Goal: Navigation & Orientation: Find specific page/section

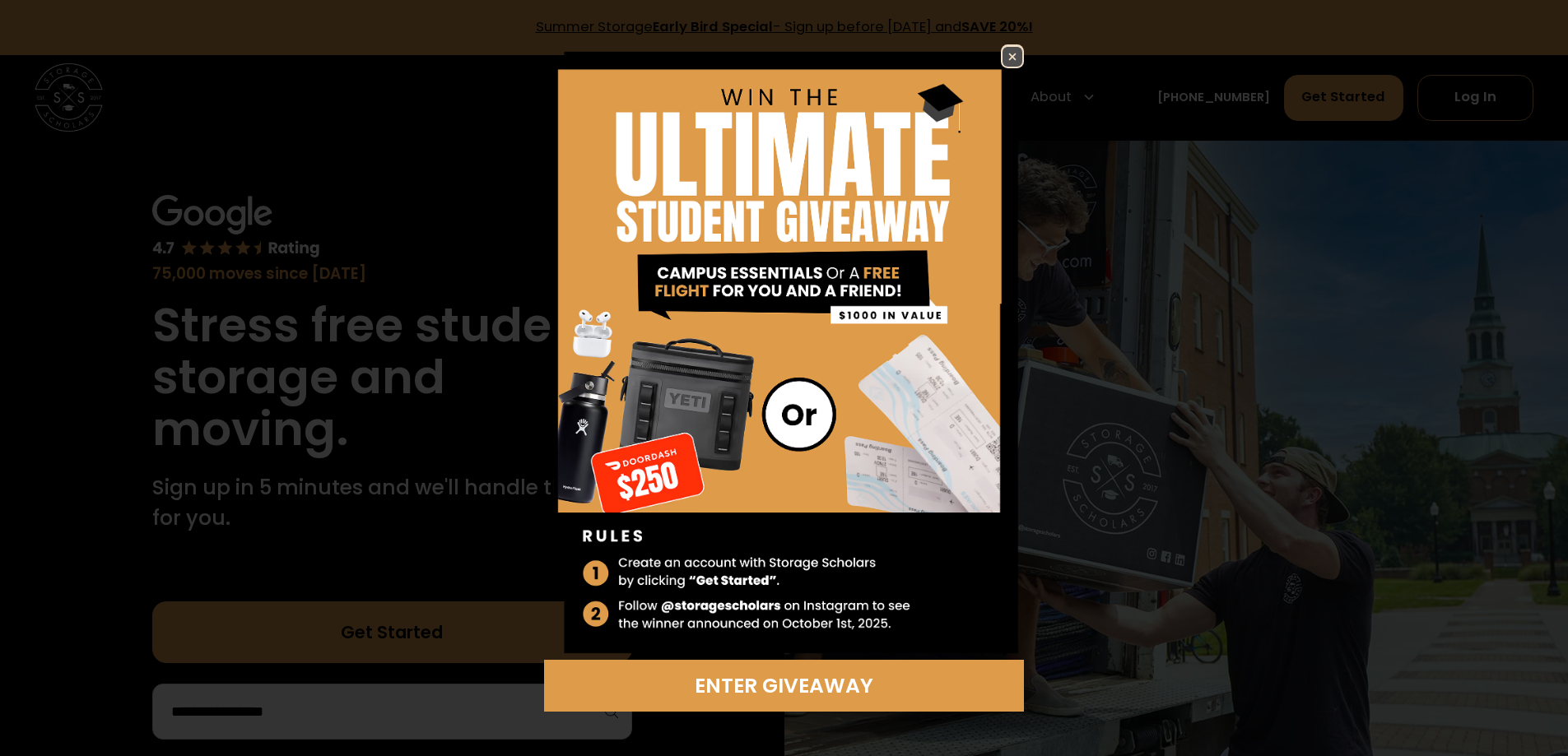
click at [1013, 54] on img at bounding box center [1012, 57] width 20 height 20
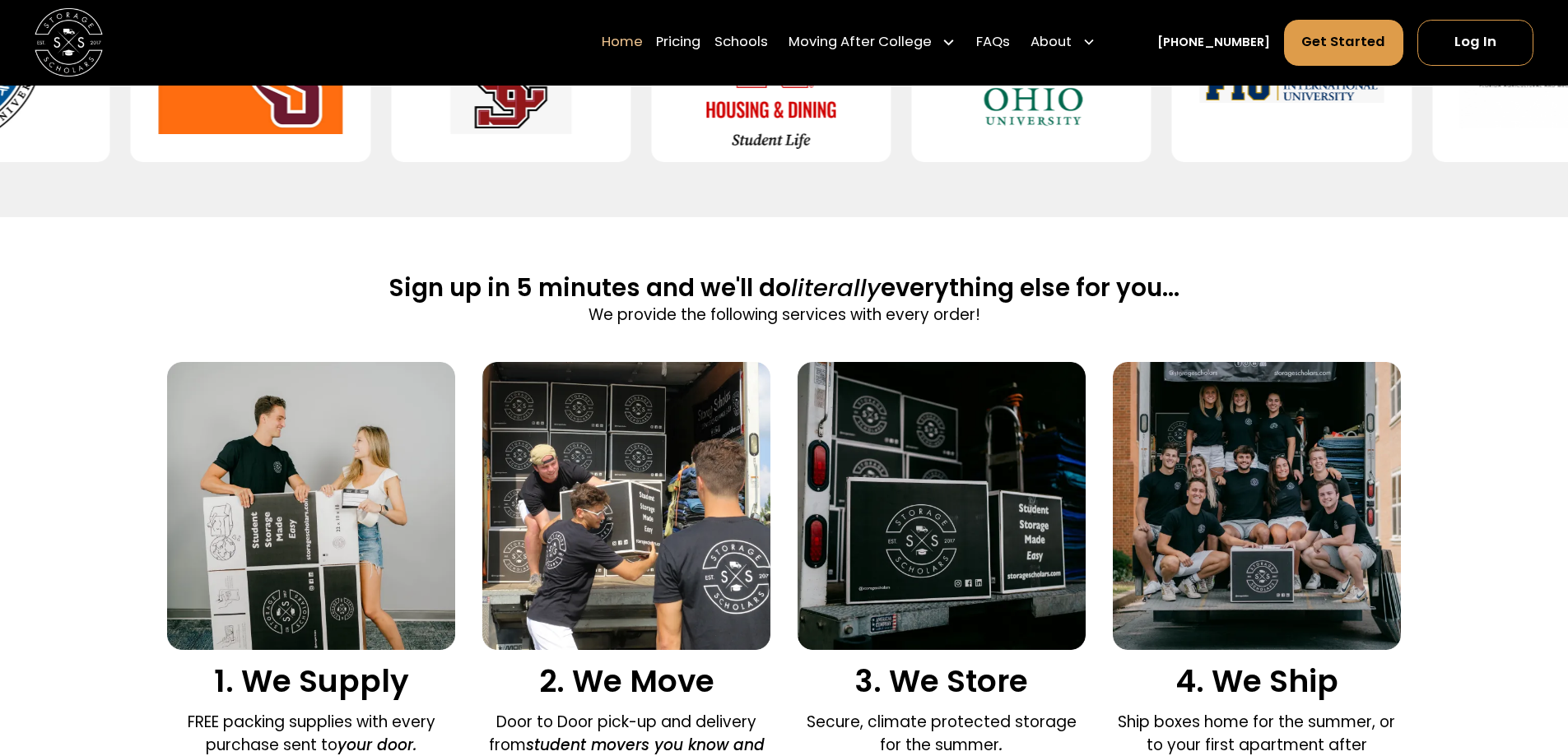
scroll to position [987, 0]
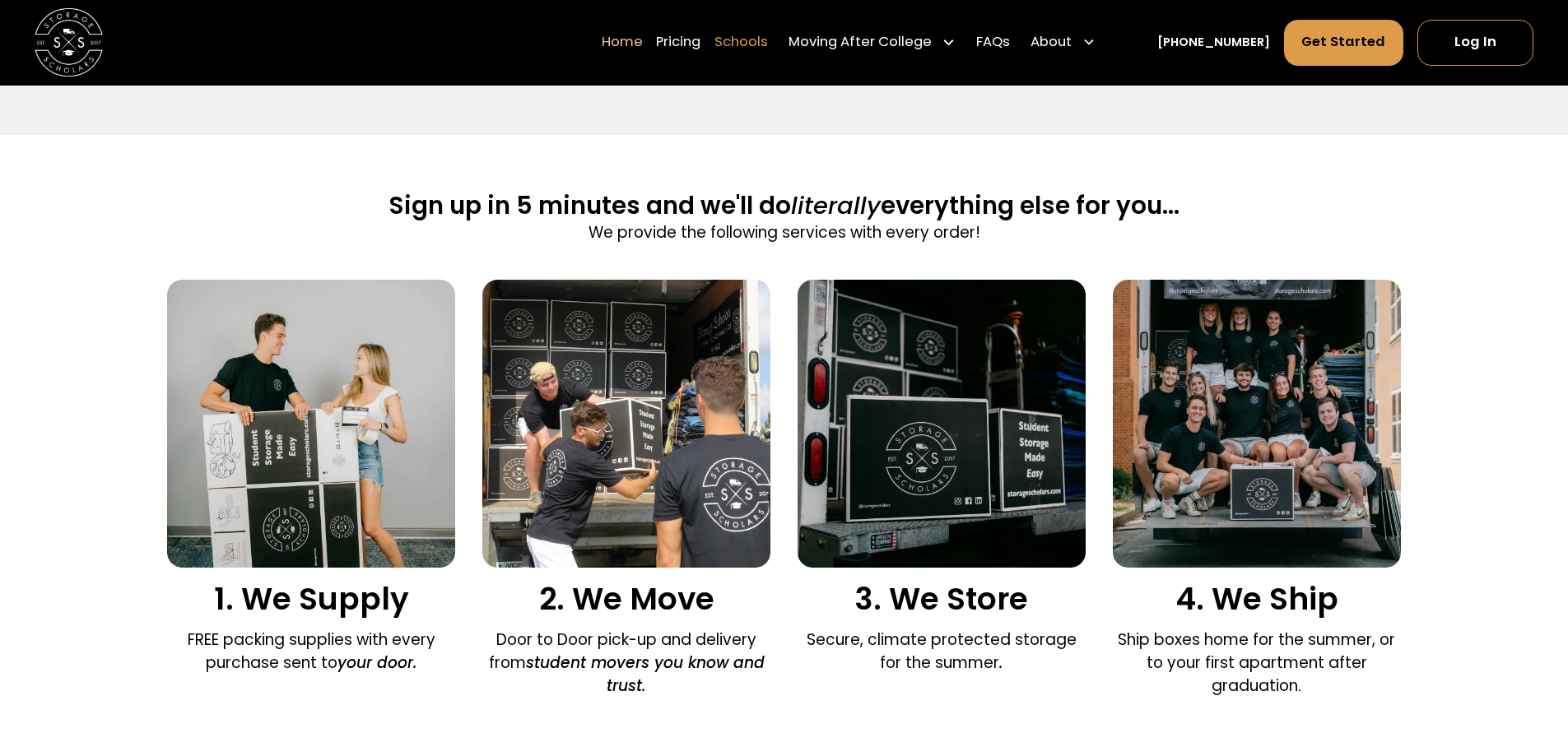
click at [768, 24] on link "Schools" at bounding box center [741, 43] width 53 height 48
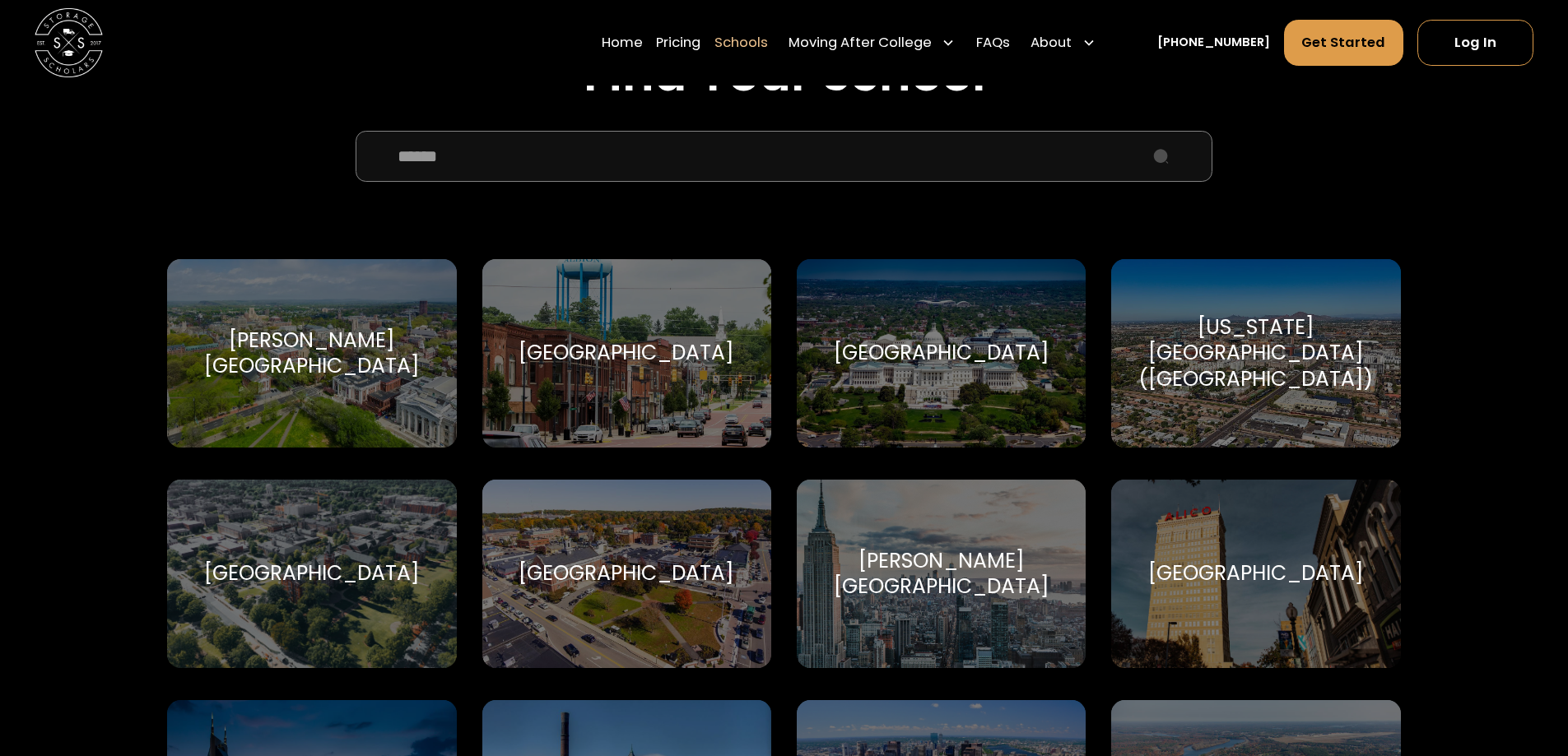
scroll to position [412, 0]
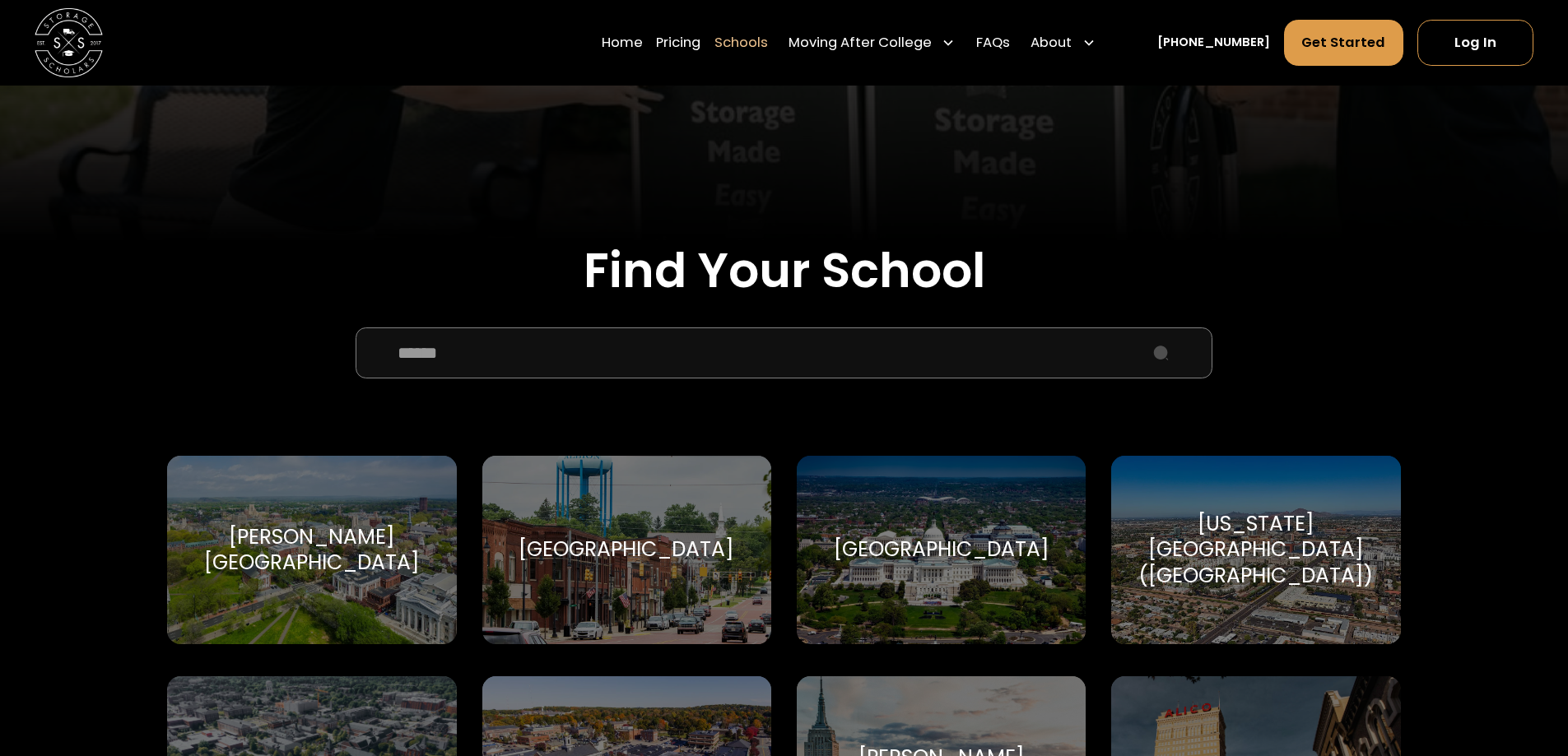
click at [472, 357] on input "School Select Form" at bounding box center [784, 354] width 856 height 51
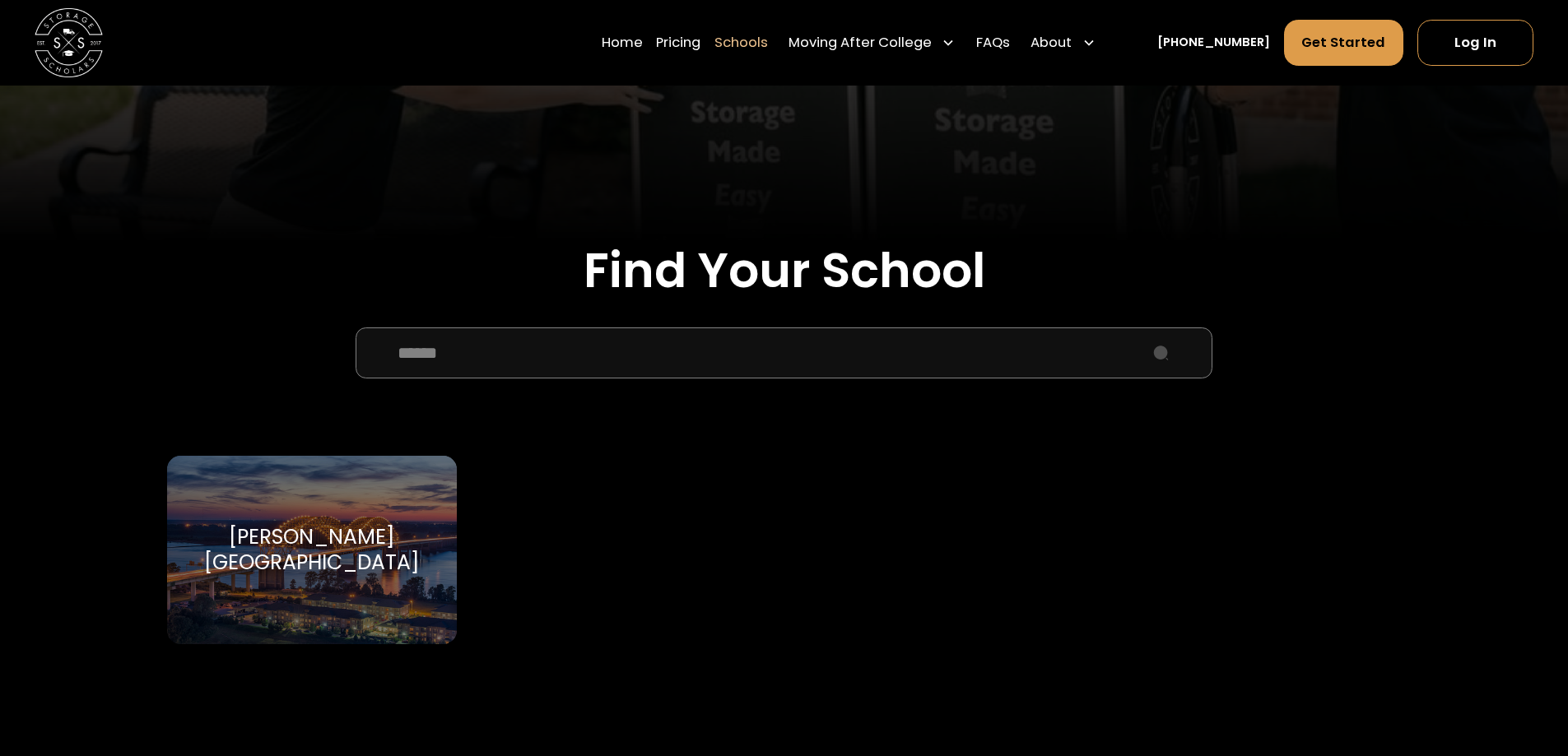
type input "******"
click at [357, 553] on div "Rhodes College" at bounding box center [311, 550] width 248 height 51
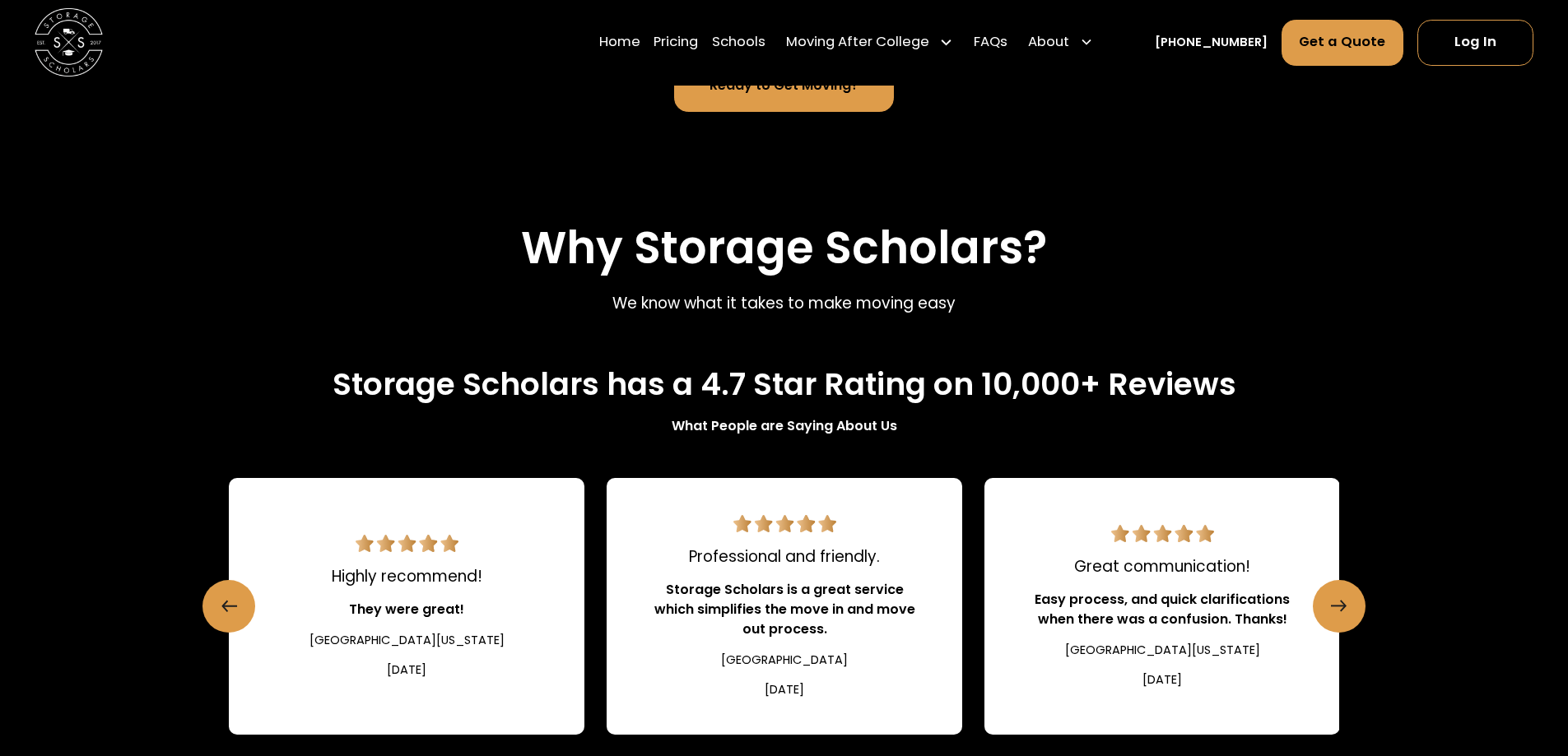
scroll to position [1646, 0]
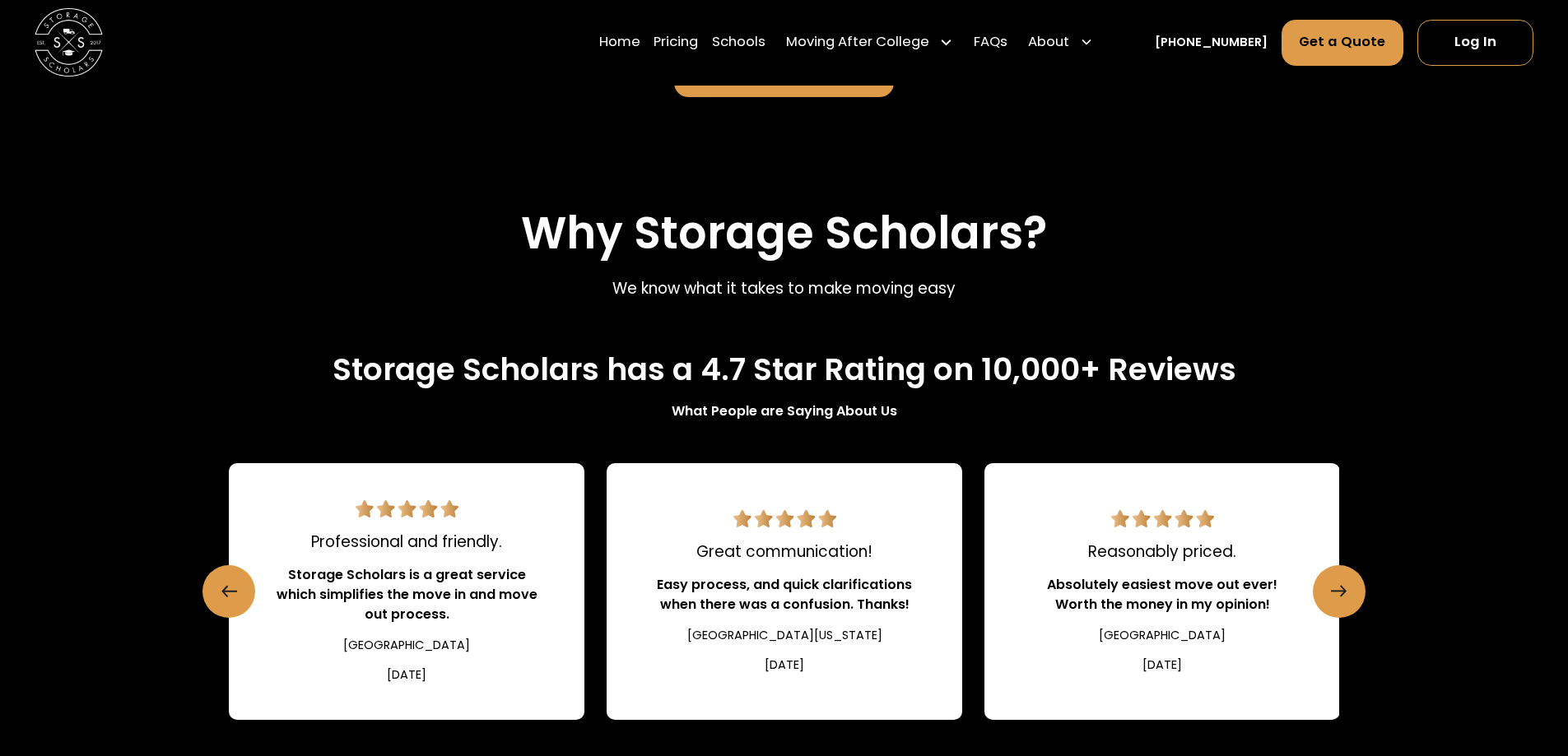
click at [52, 33] on img at bounding box center [69, 42] width 68 height 68
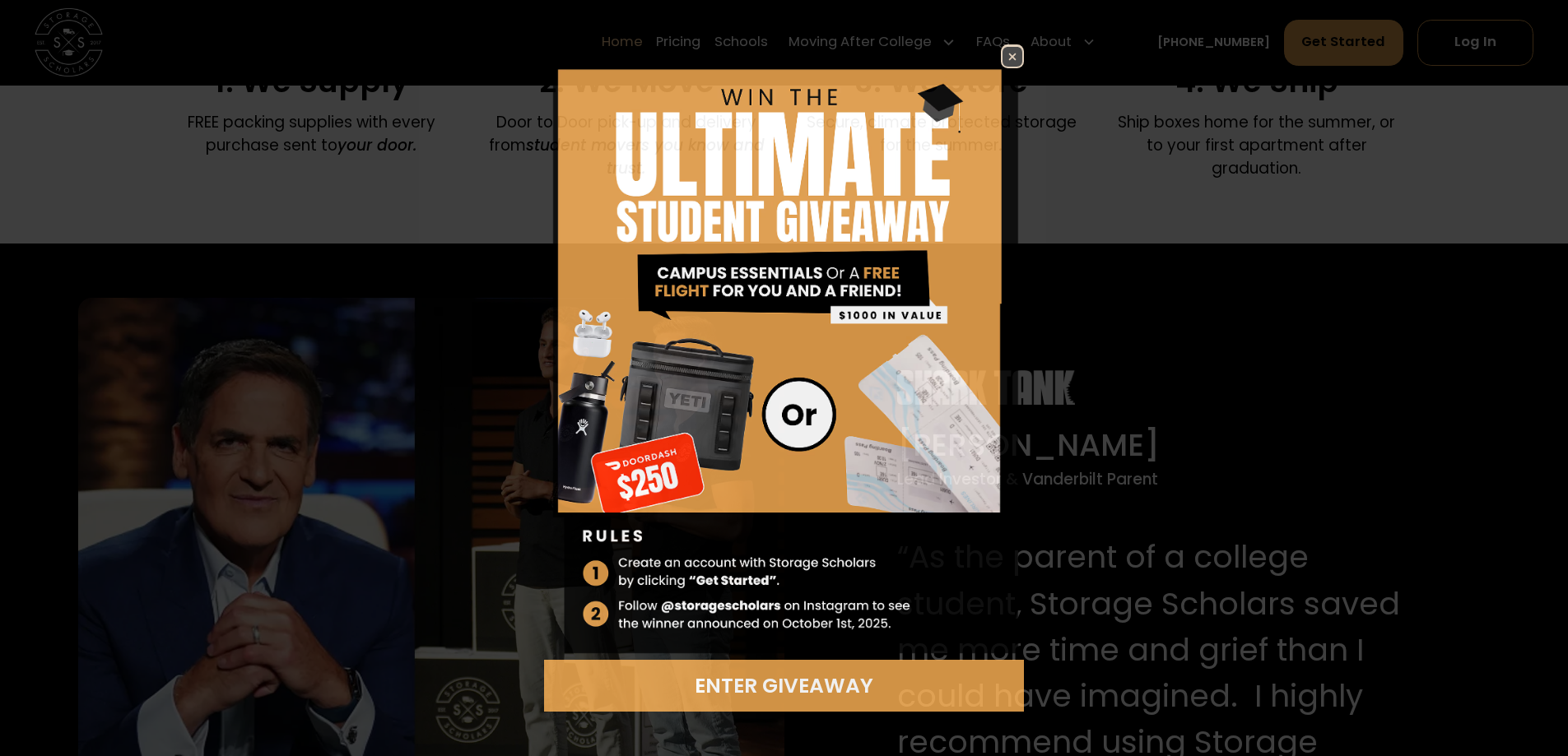
scroll to position [1729, 0]
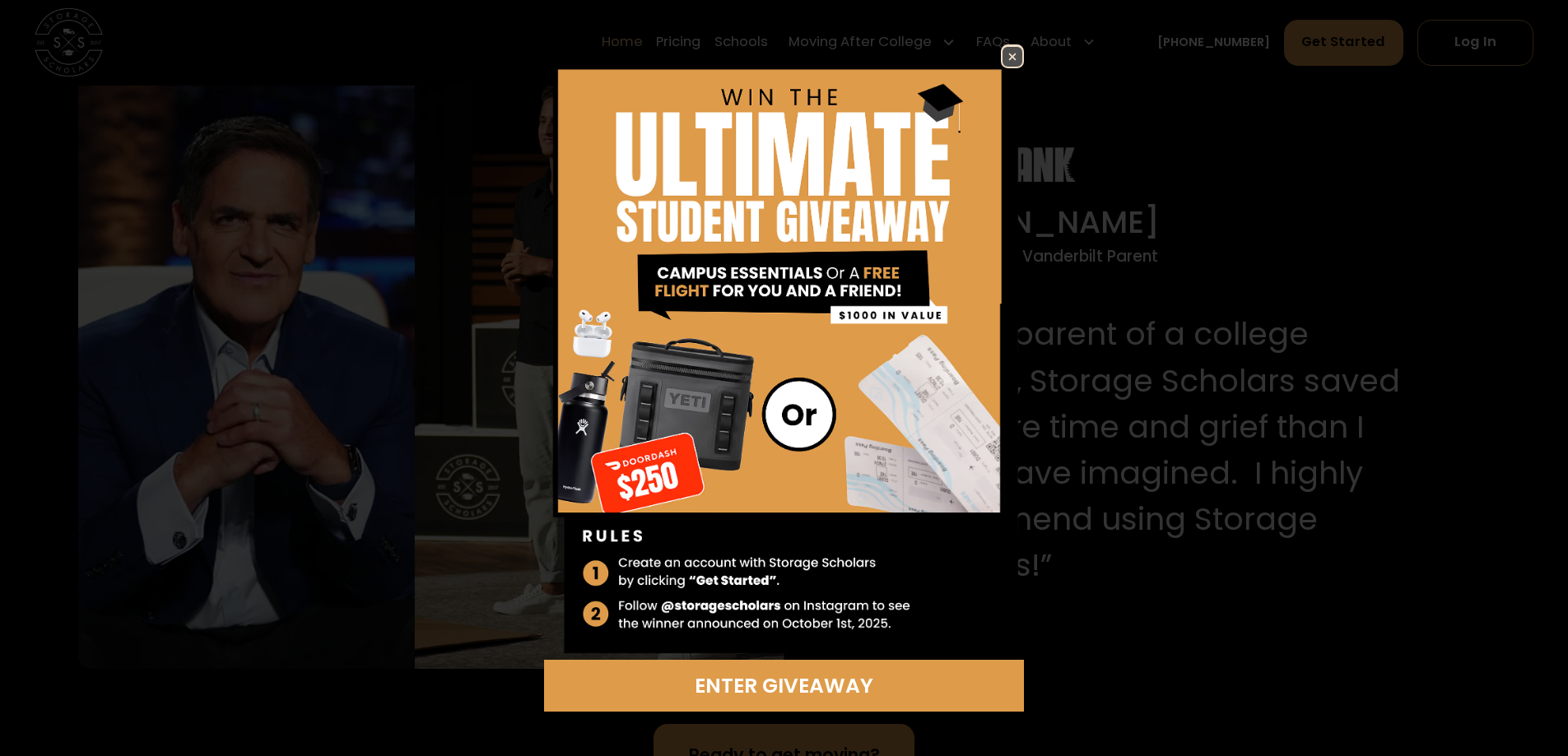
click at [1008, 57] on img at bounding box center [1012, 57] width 20 height 20
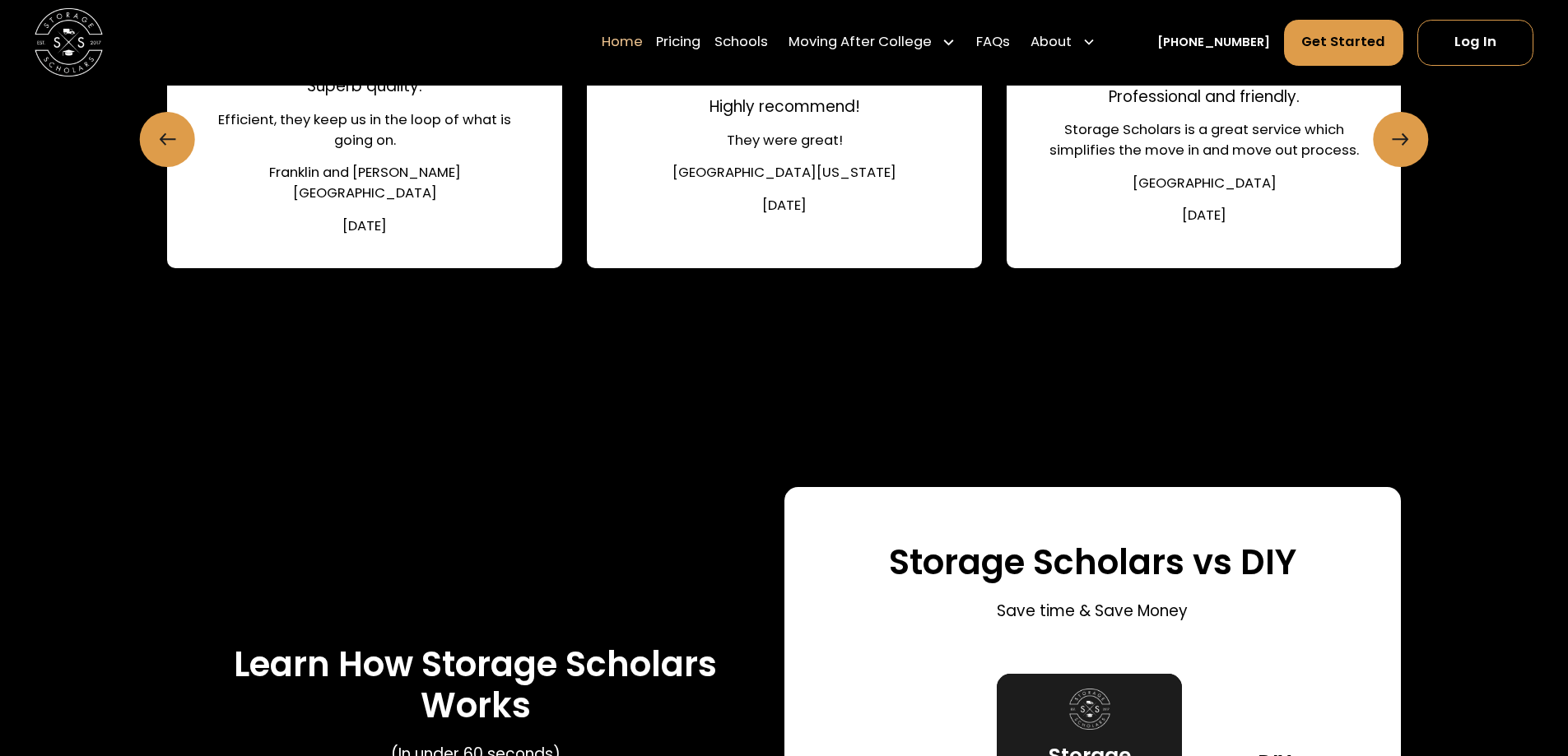
scroll to position [2962, 0]
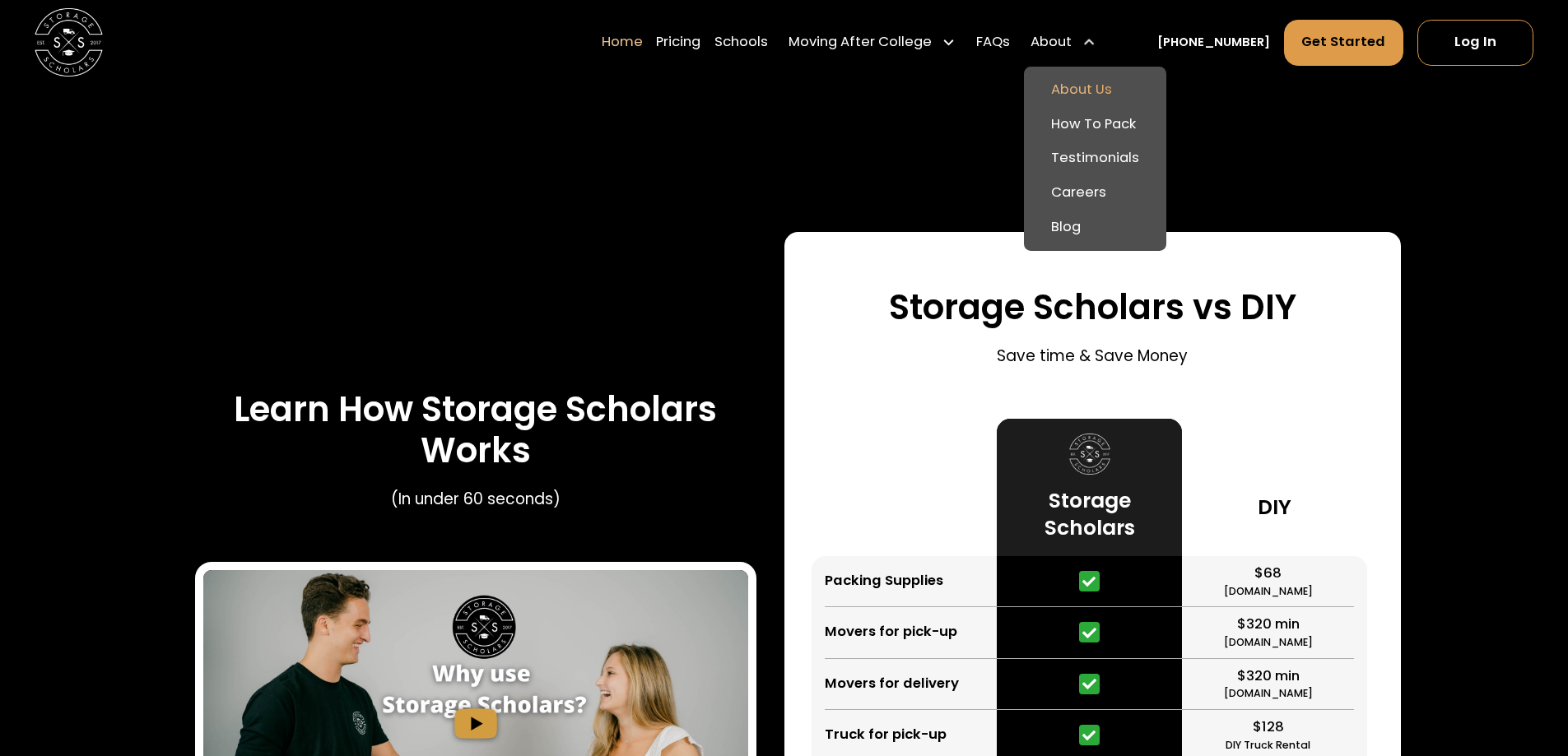
click at [1112, 81] on link "About Us" at bounding box center [1095, 91] width 130 height 35
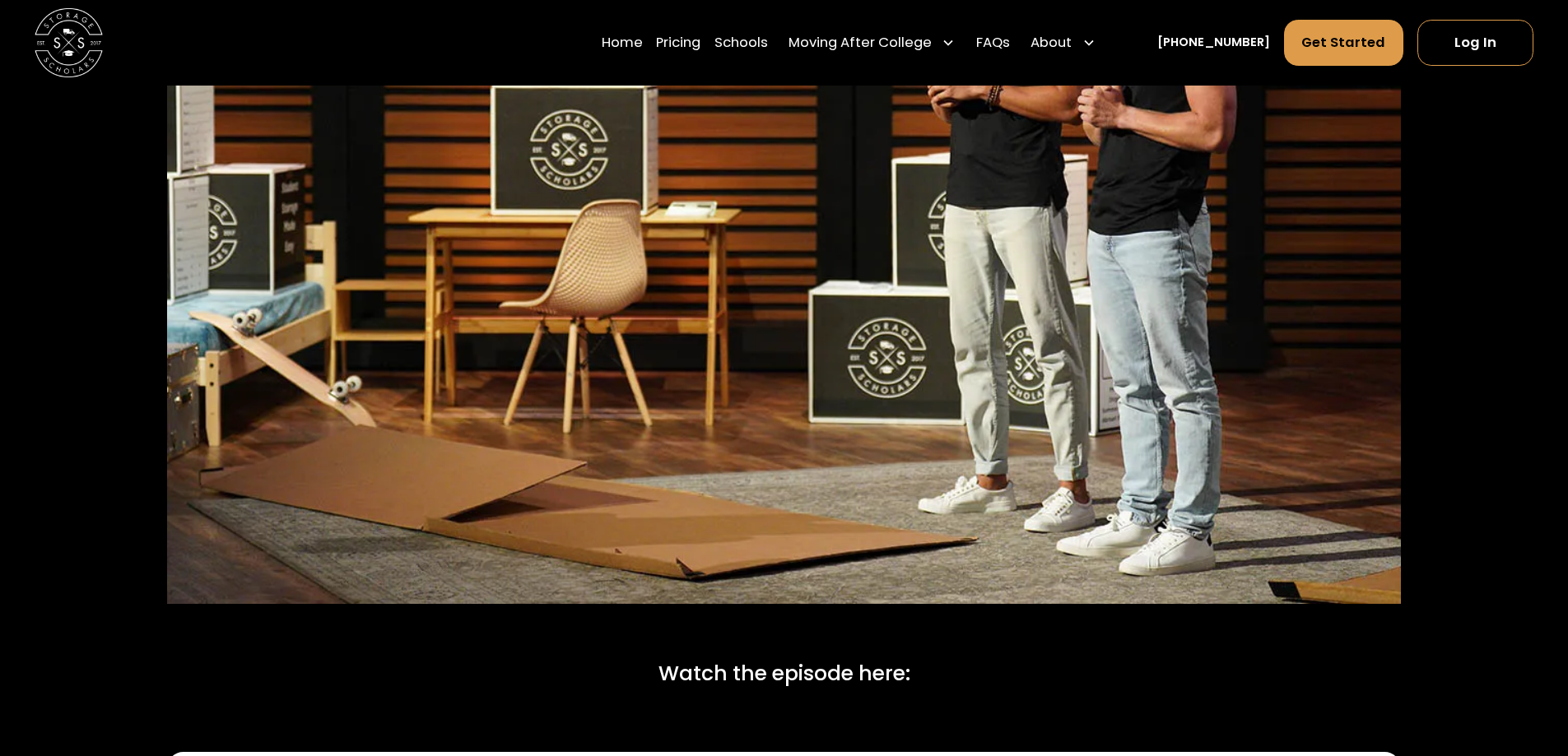
scroll to position [6991, 0]
